Goal: Task Accomplishment & Management: Manage account settings

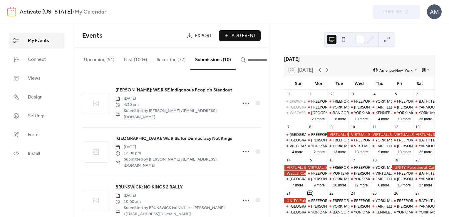
click at [203, 61] on button "Submissions (10)" at bounding box center [212, 59] width 45 height 22
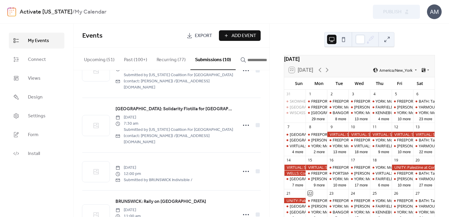
scroll to position [334, 0]
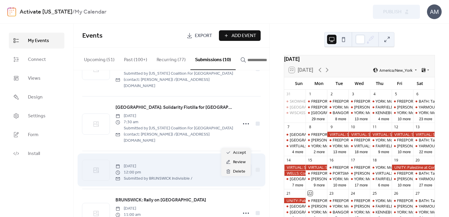
click at [245, 169] on circle at bounding box center [245, 169] width 1 height 1
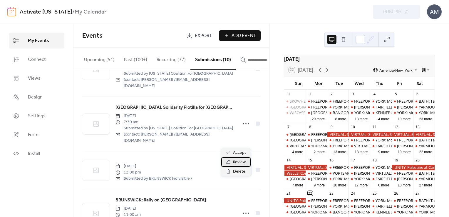
click at [237, 162] on span "Review" at bounding box center [239, 162] width 13 height 7
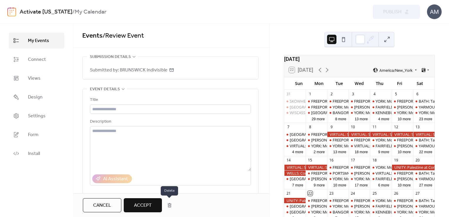
click at [169, 206] on button "button" at bounding box center [169, 205] width 11 height 12
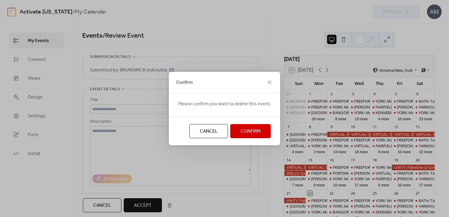
click at [248, 129] on span "Confirm" at bounding box center [251, 131] width 20 height 7
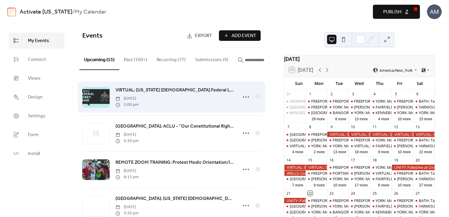
click at [210, 92] on span "VIRTUAL: [US_STATE] [DEMOGRAPHIC_DATA] Federal Lobby Team Meeting" at bounding box center [175, 90] width 118 height 7
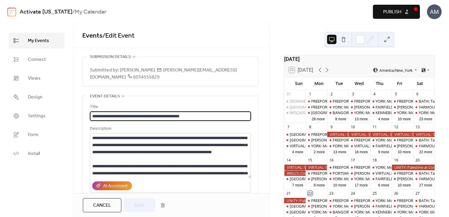
drag, startPoint x: 206, startPoint y: 118, endPoint x: 82, endPoint y: 112, distance: 123.6
click at [82, 112] on div "**********" at bounding box center [170, 177] width 176 height 162
